Goal: Task Accomplishment & Management: Manage account settings

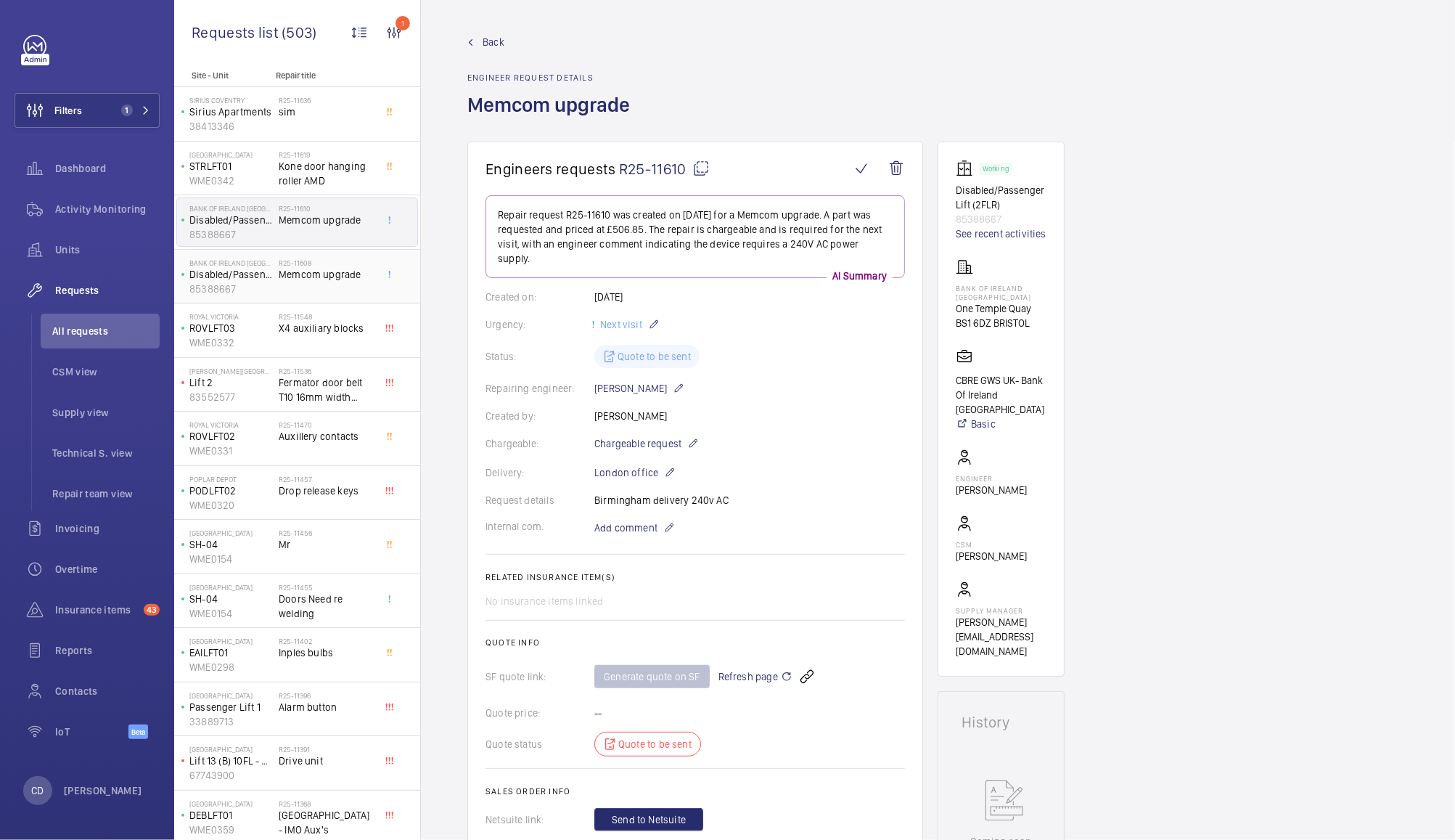
click at [326, 278] on span "Memcom upgrade" at bounding box center [326, 274] width 96 height 14
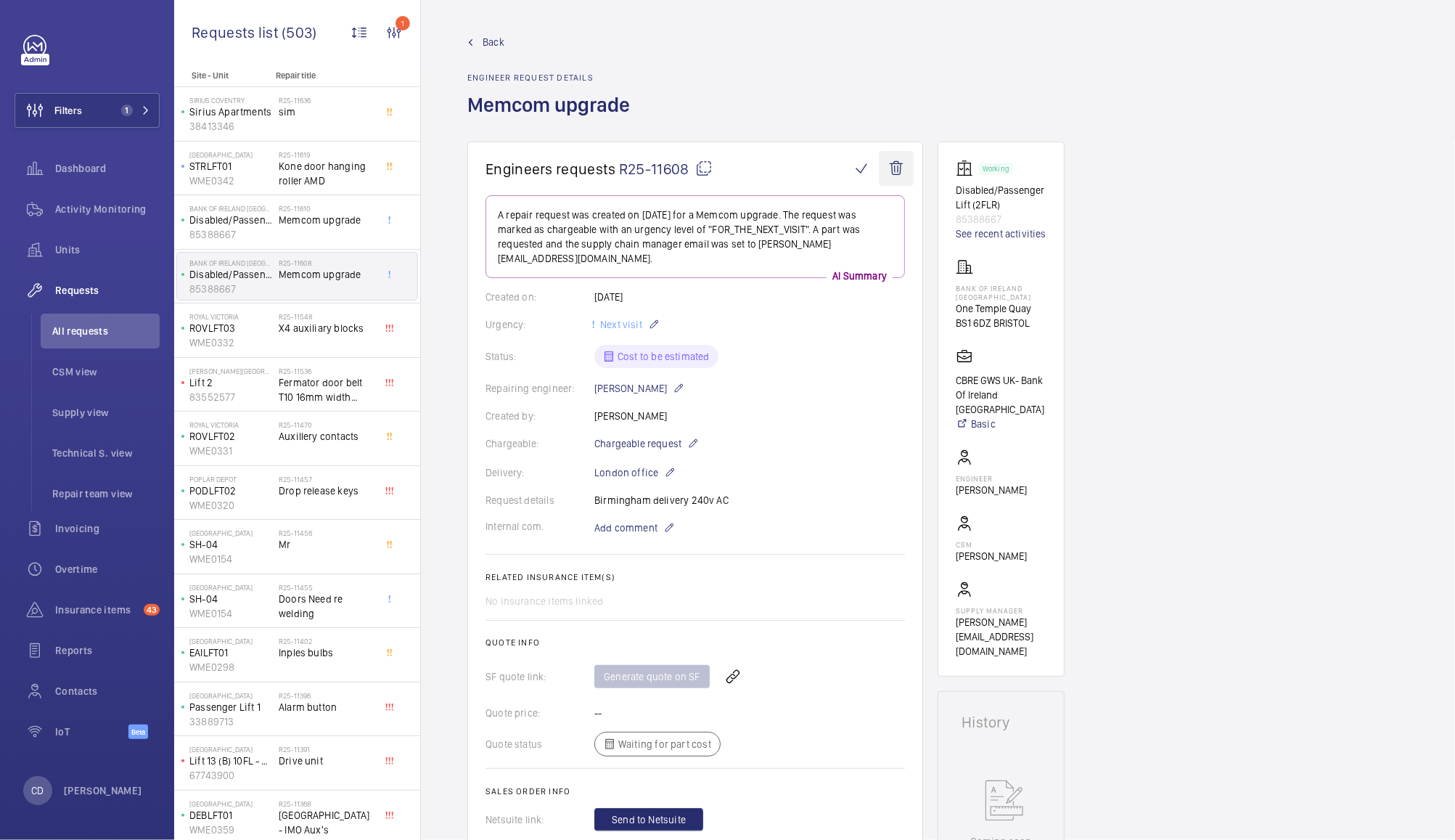
click at [894, 169] on wm-front-icon-button at bounding box center [896, 168] width 35 height 35
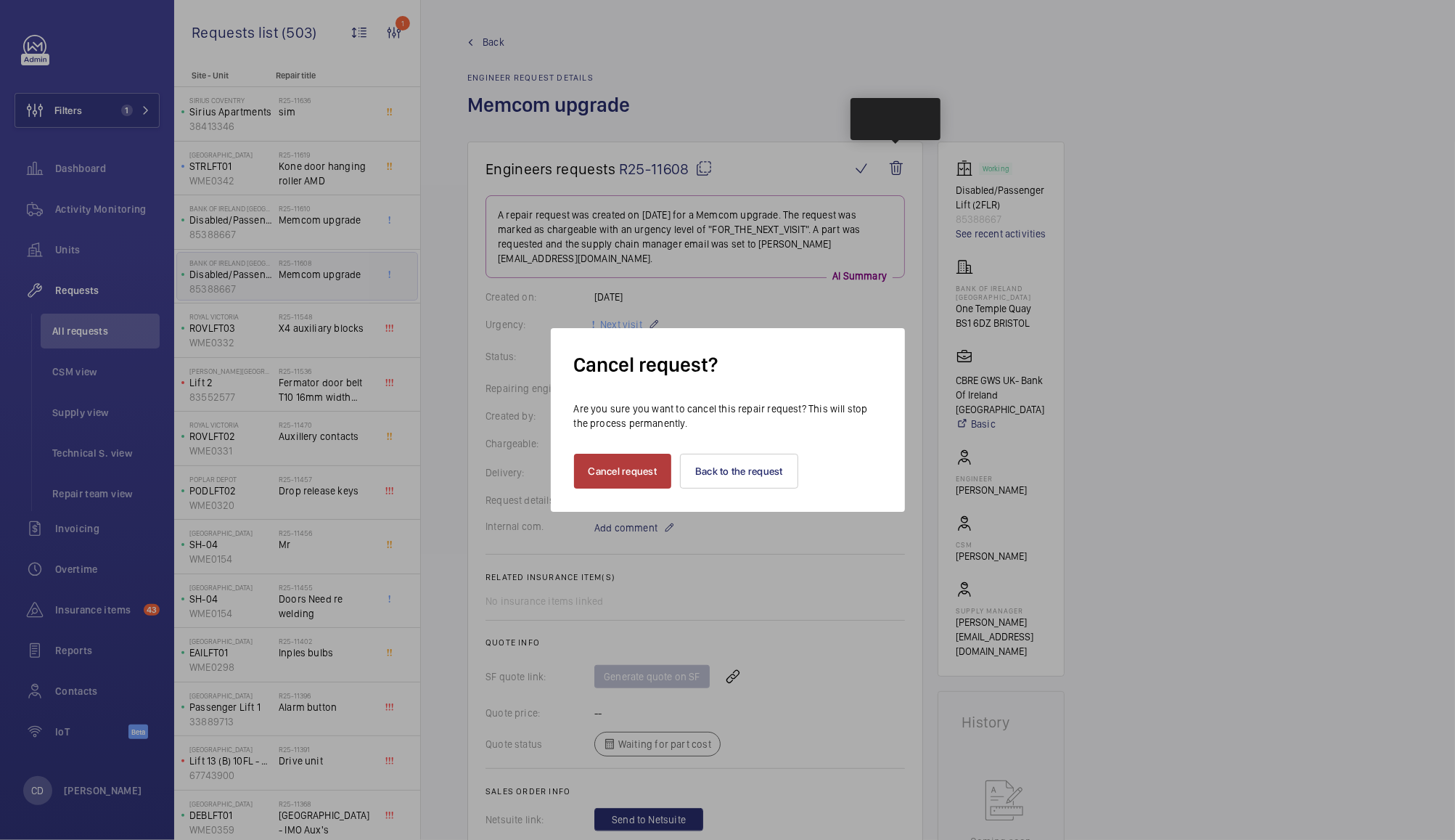
click at [626, 475] on button "Cancel request" at bounding box center [622, 471] width 98 height 35
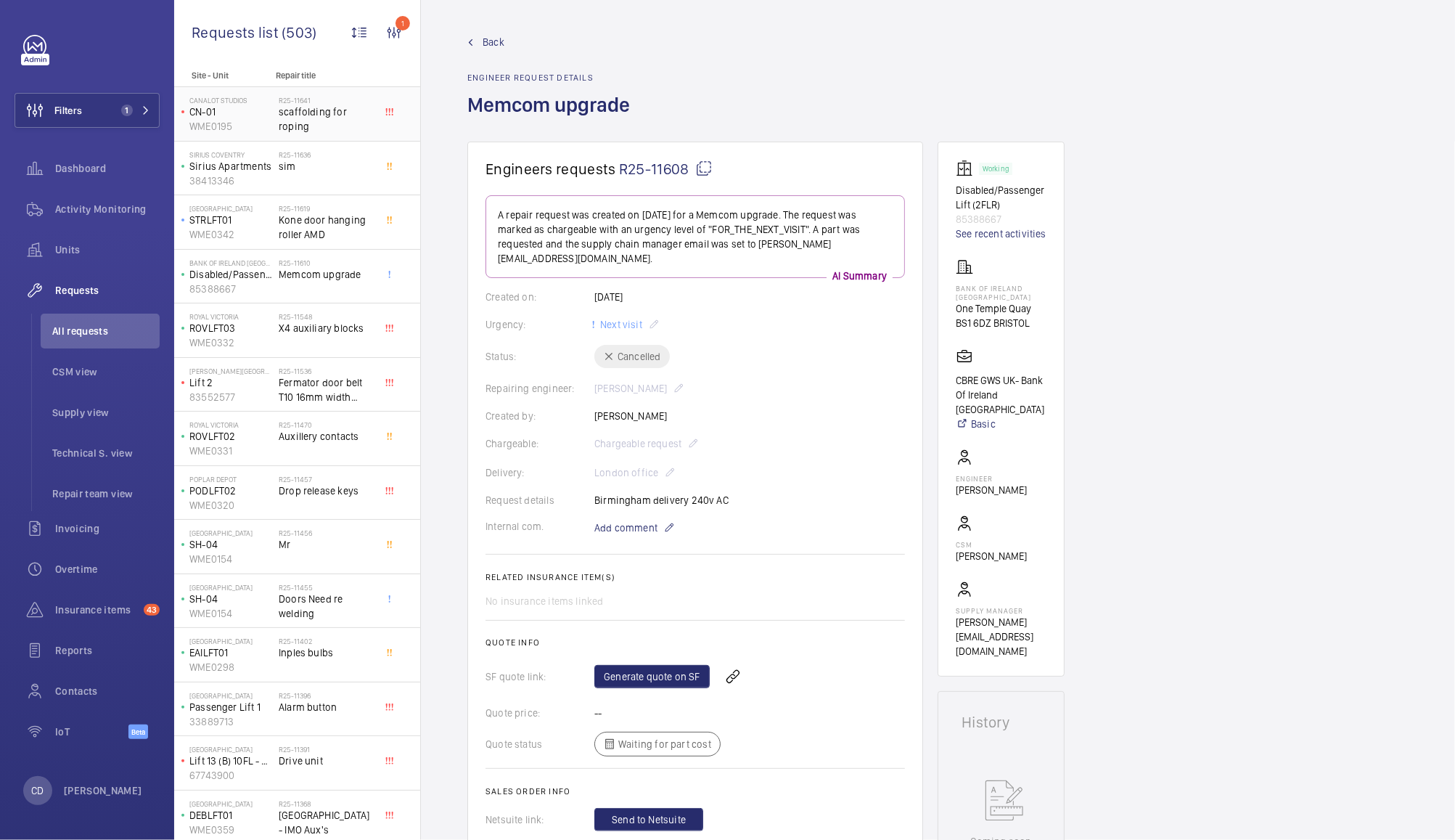
click at [324, 108] on span "scaffolding for roping" at bounding box center [326, 119] width 96 height 29
